Goal: Task Accomplishment & Management: Manage account settings

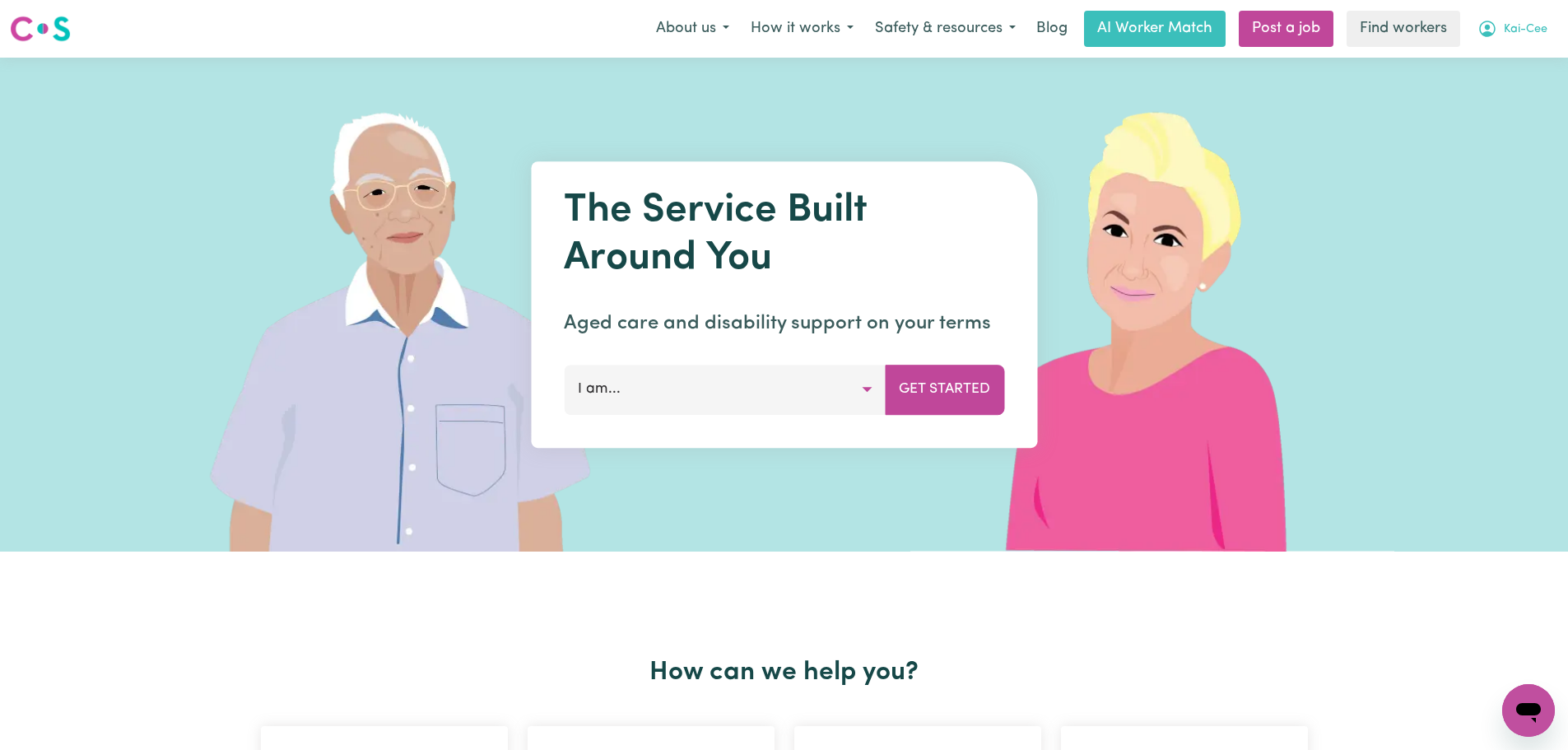
click at [1553, 25] on button "Kai-Cee" at bounding box center [1512, 28] width 91 height 35
click at [1514, 98] on link "Logout" at bounding box center [1492, 95] width 130 height 31
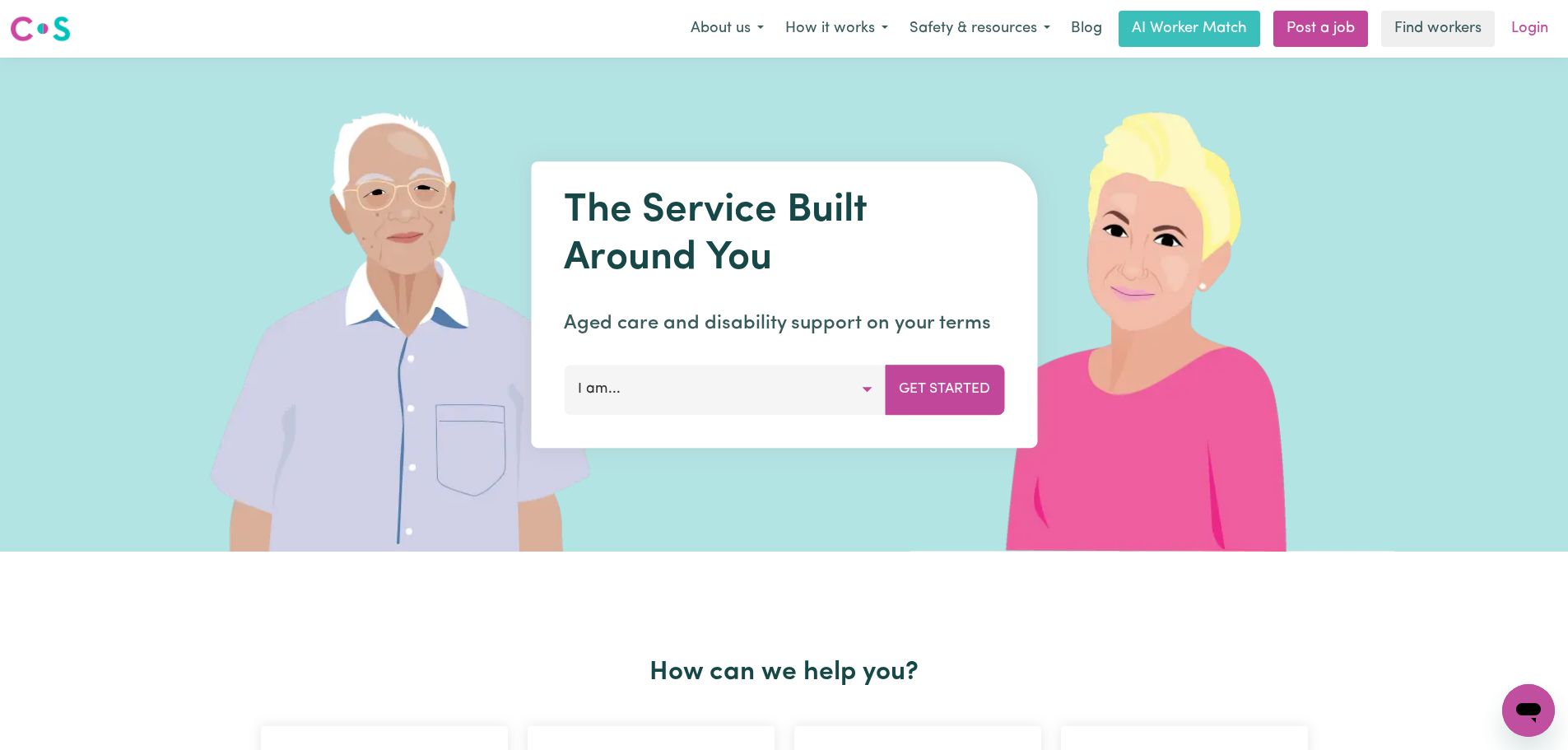
click at [1529, 15] on link "Login" at bounding box center [1530, 28] width 57 height 36
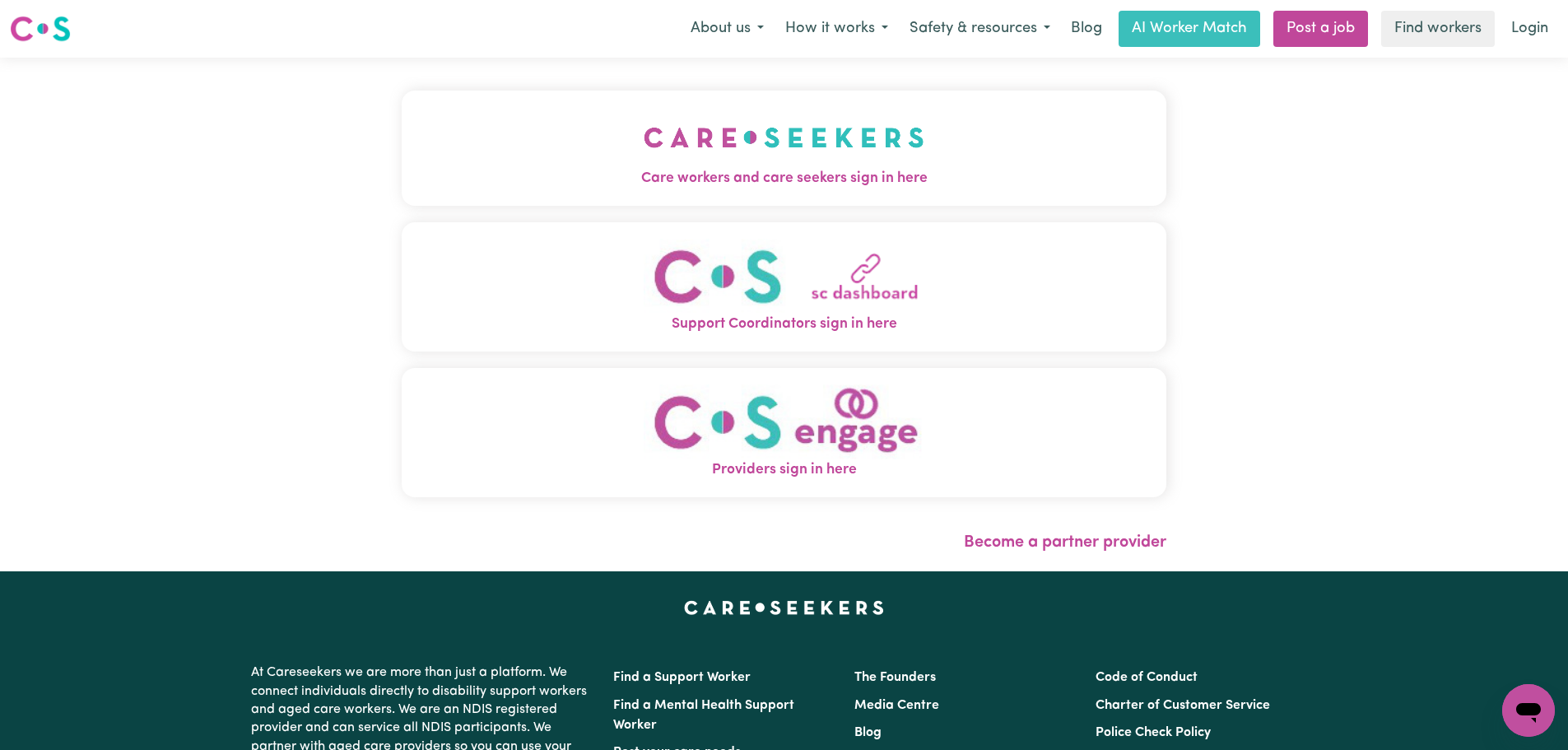
click at [717, 460] on span "Providers sign in here" at bounding box center [784, 470] width 765 height 22
